Goal: Information Seeking & Learning: Check status

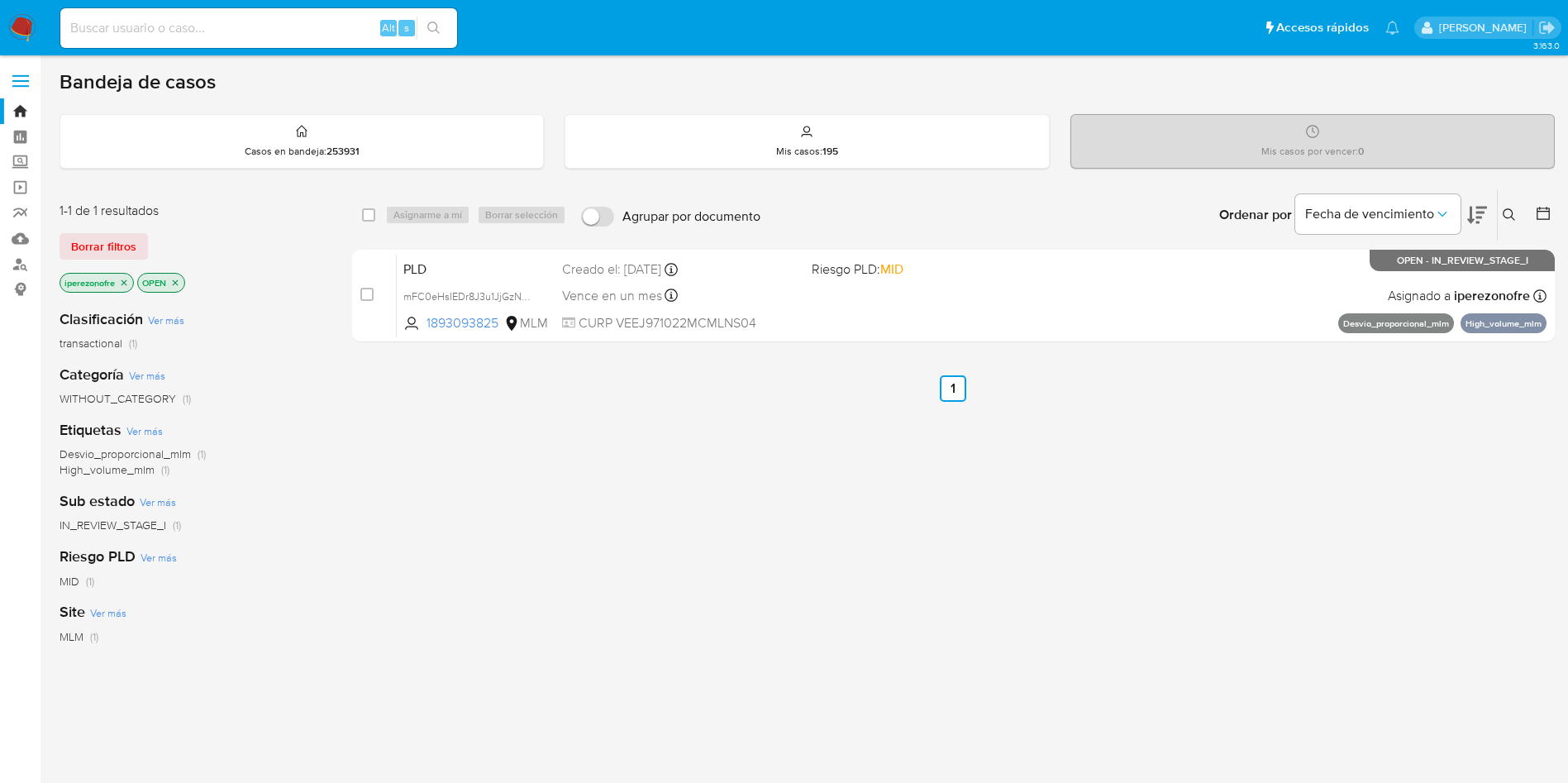
click at [313, 29] on input at bounding box center [259, 27] width 397 height 21
paste input "1217129214"
type input "1217129214"
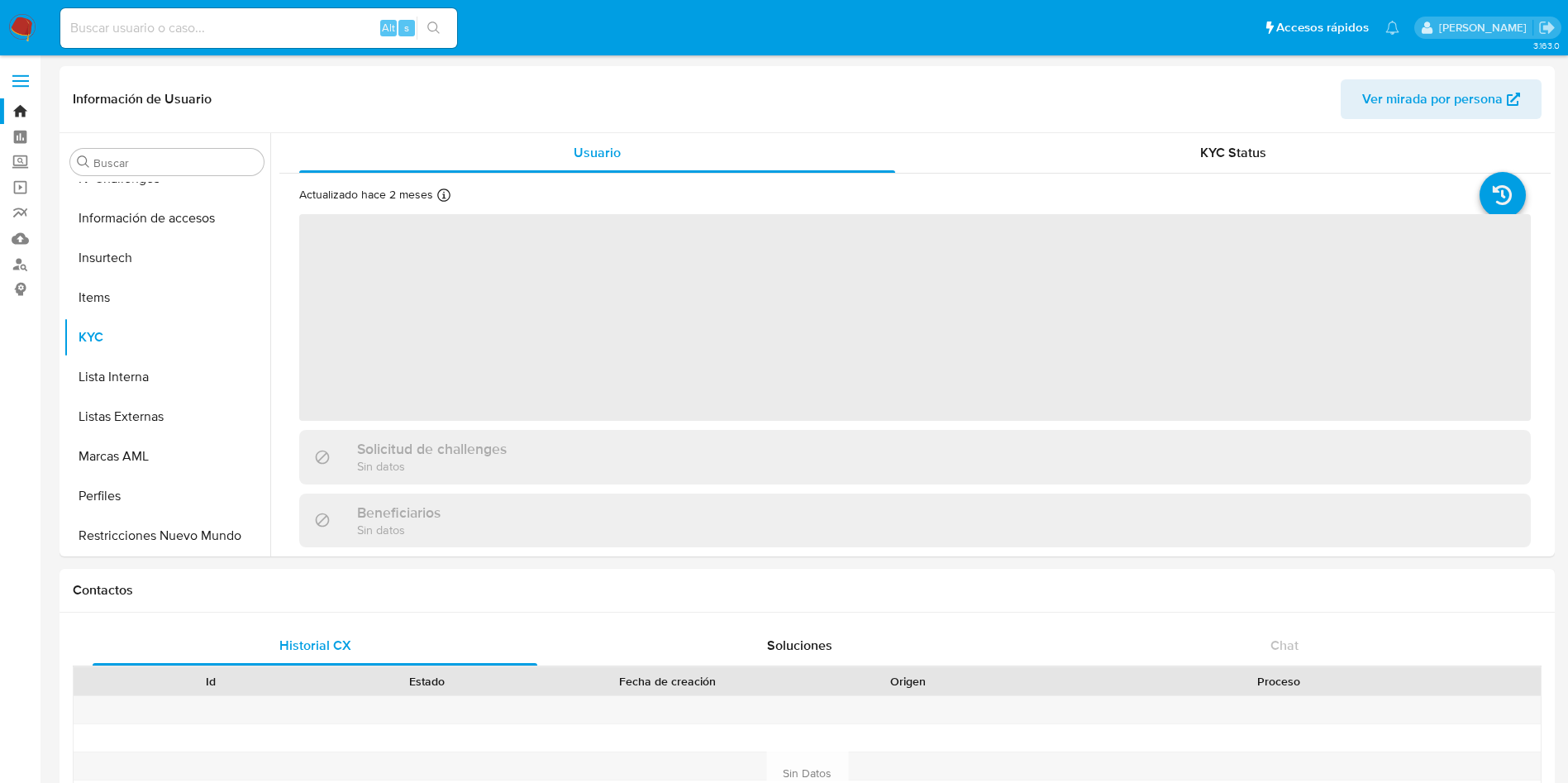
scroll to position [818, 0]
select select "10"
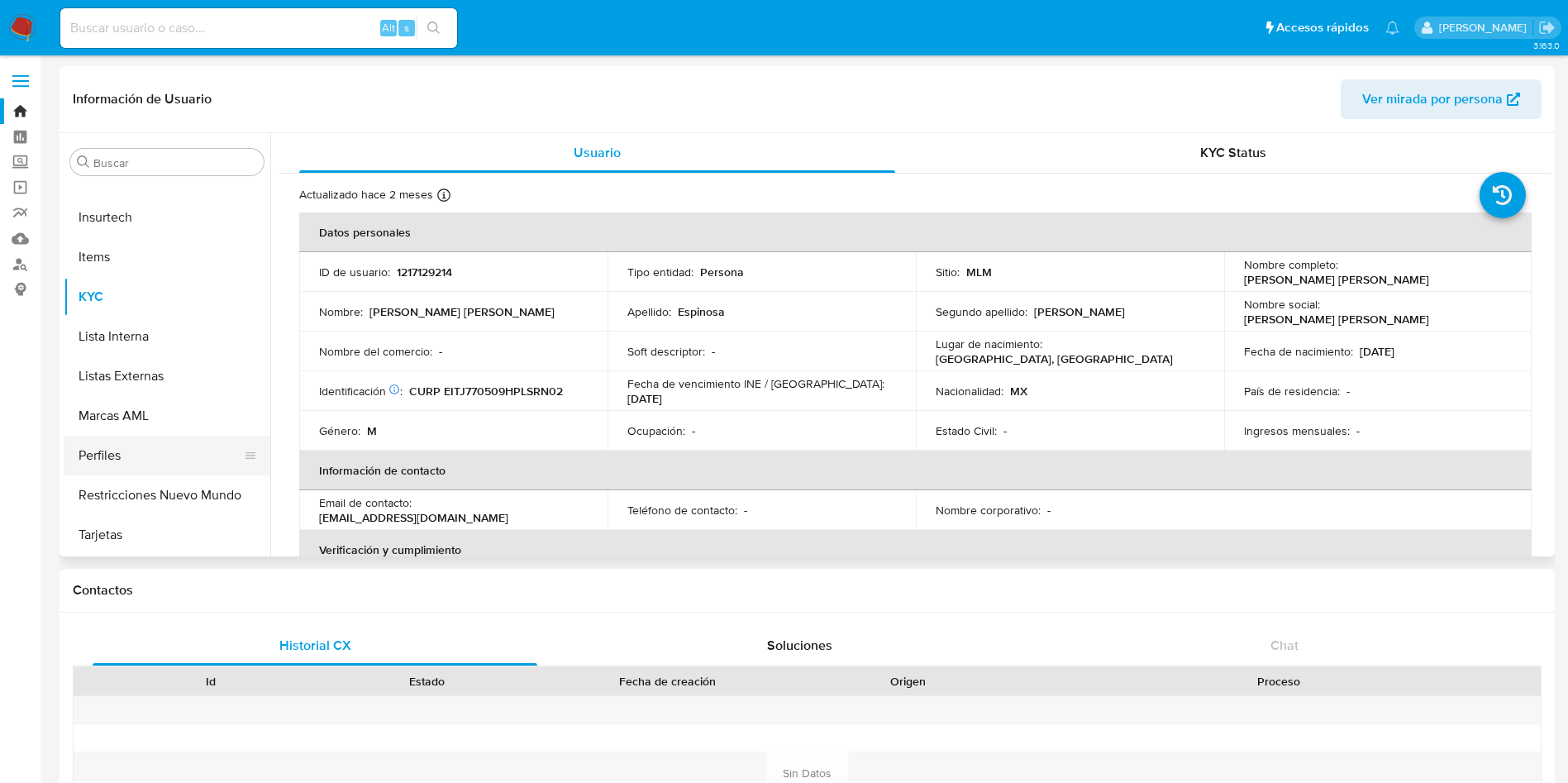
scroll to position [248, 0]
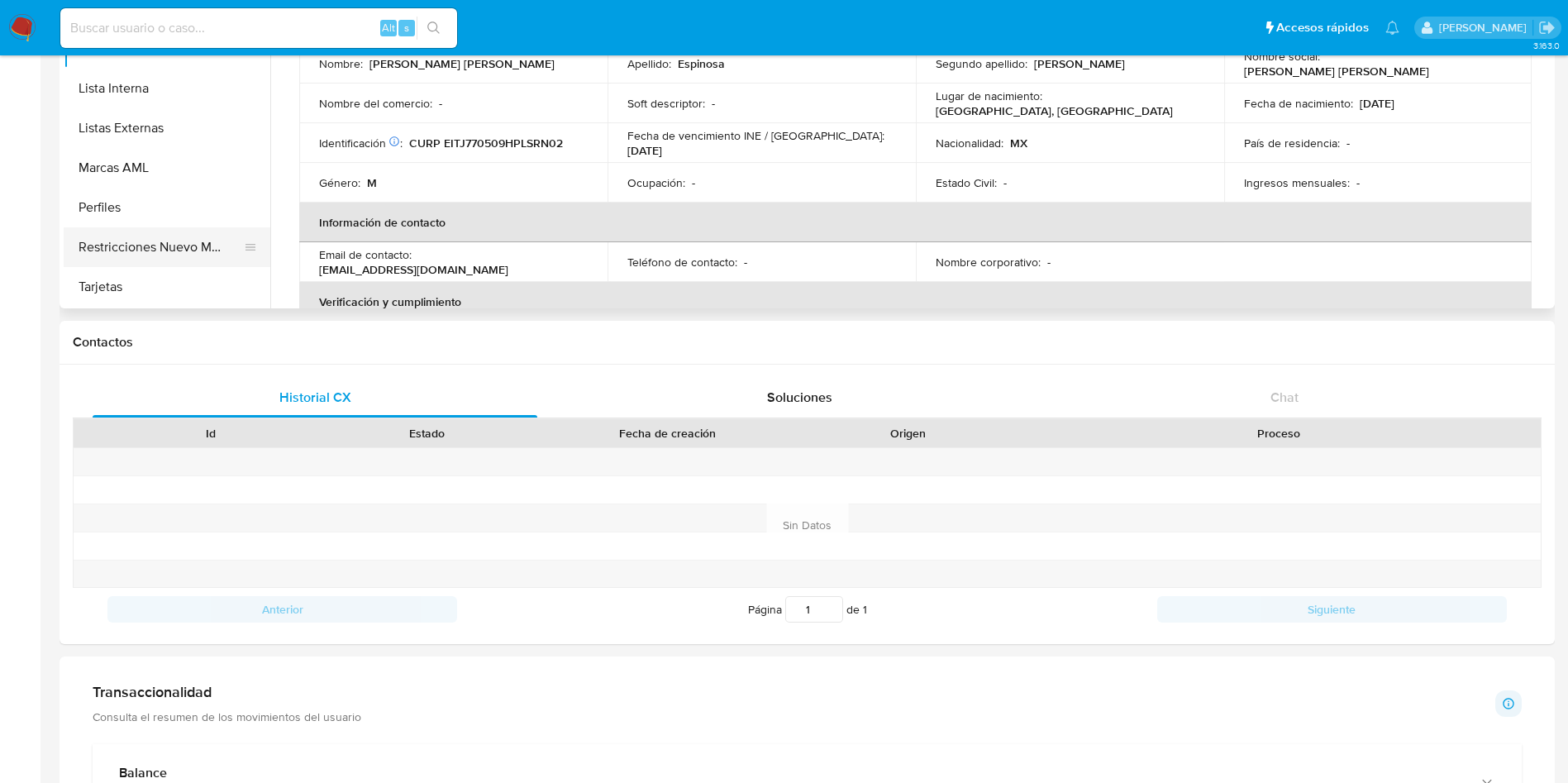
click at [151, 243] on button "Restricciones Nuevo Mundo" at bounding box center [160, 247] width 193 height 40
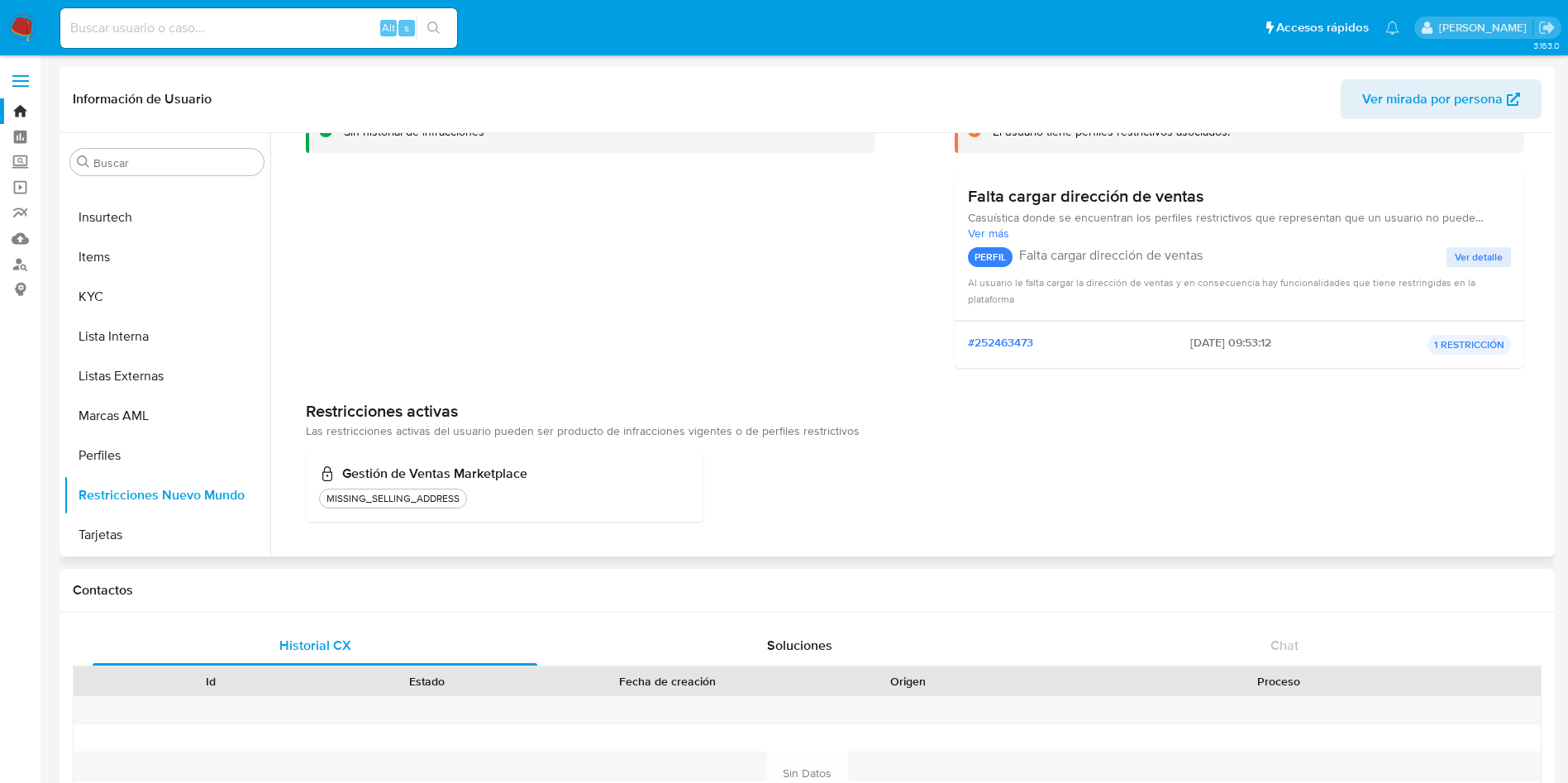
scroll to position [0, 0]
